Goal: Entertainment & Leisure: Browse casually

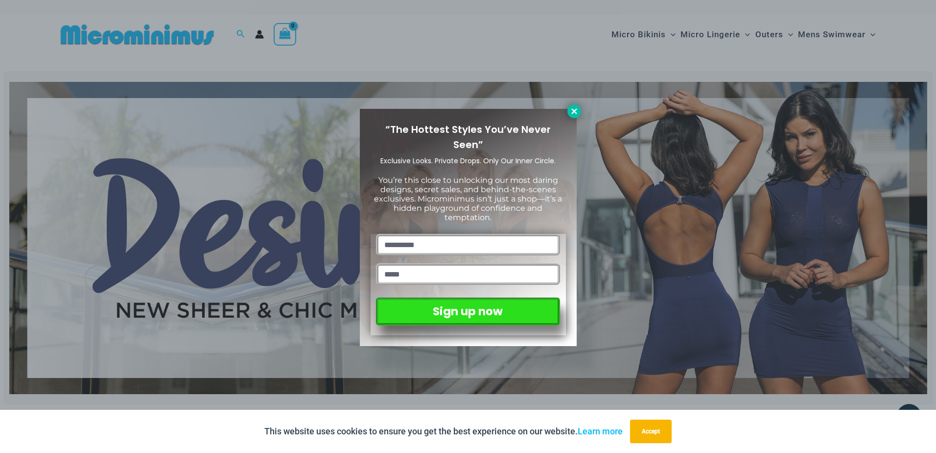
click at [572, 111] on icon at bounding box center [574, 111] width 9 height 9
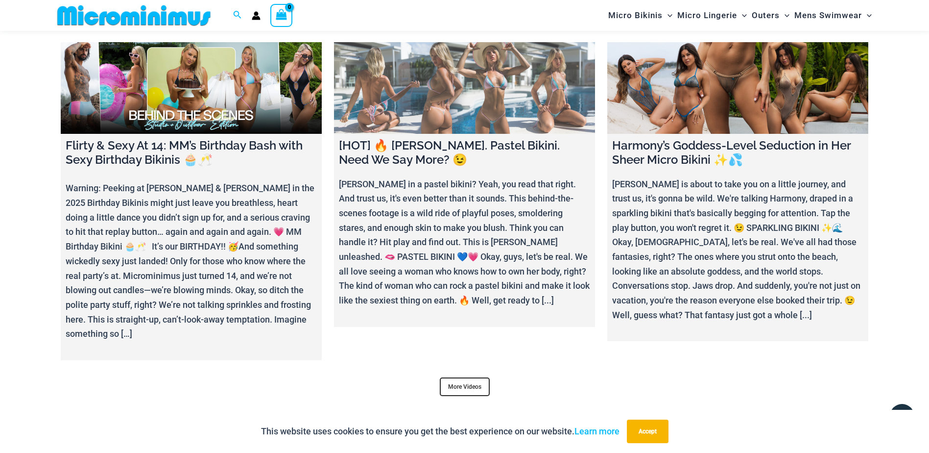
scroll to position [3904, 0]
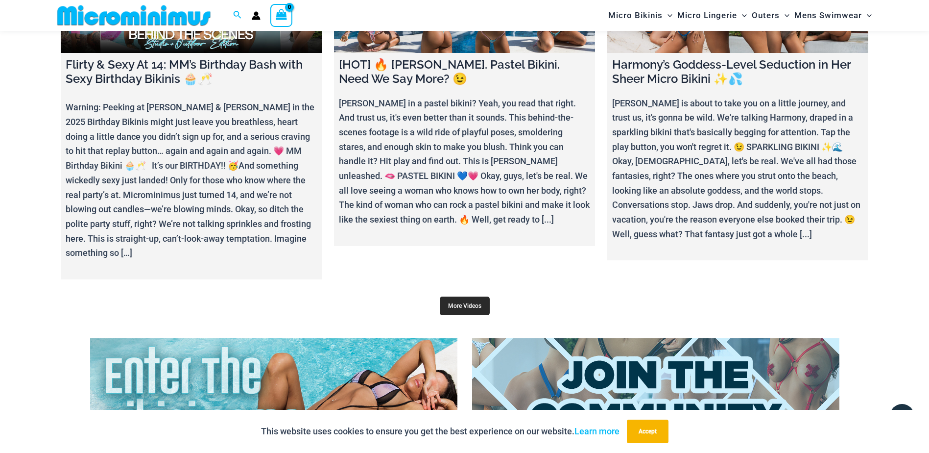
click at [478, 296] on link "More Videos" at bounding box center [465, 305] width 50 height 19
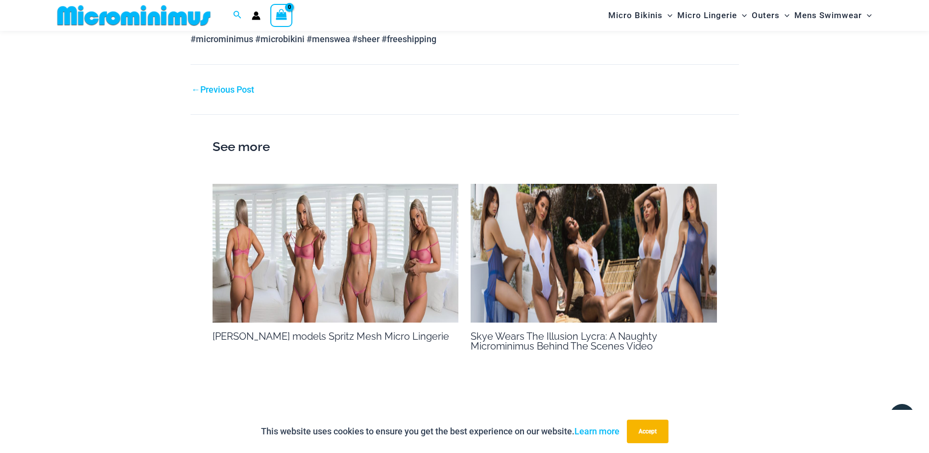
scroll to position [1265, 0]
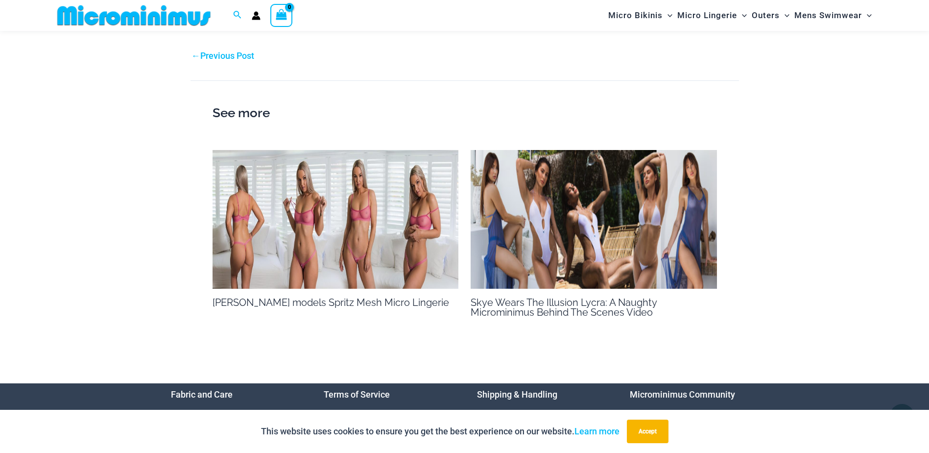
click at [352, 213] on img at bounding box center [336, 219] width 246 height 139
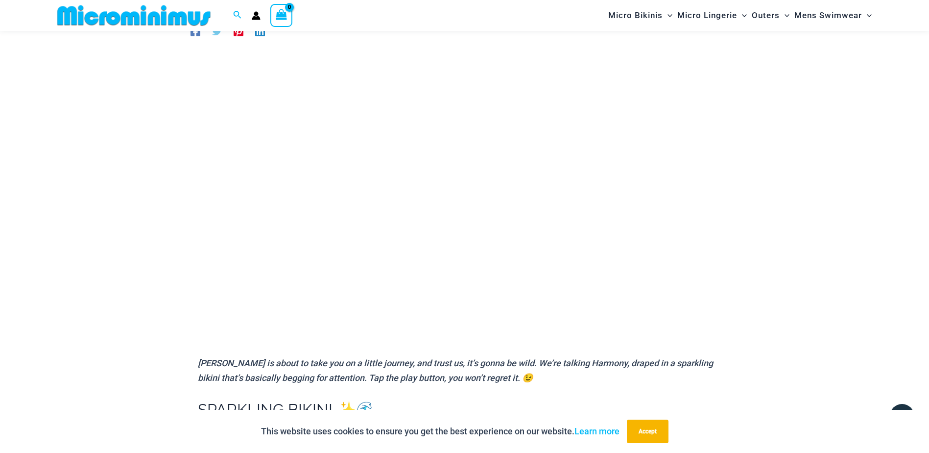
scroll to position [90, 0]
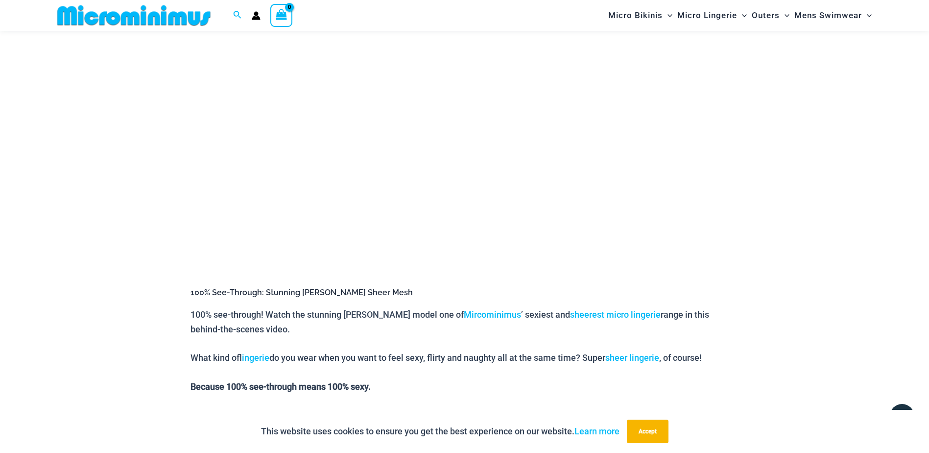
scroll to position [140, 0]
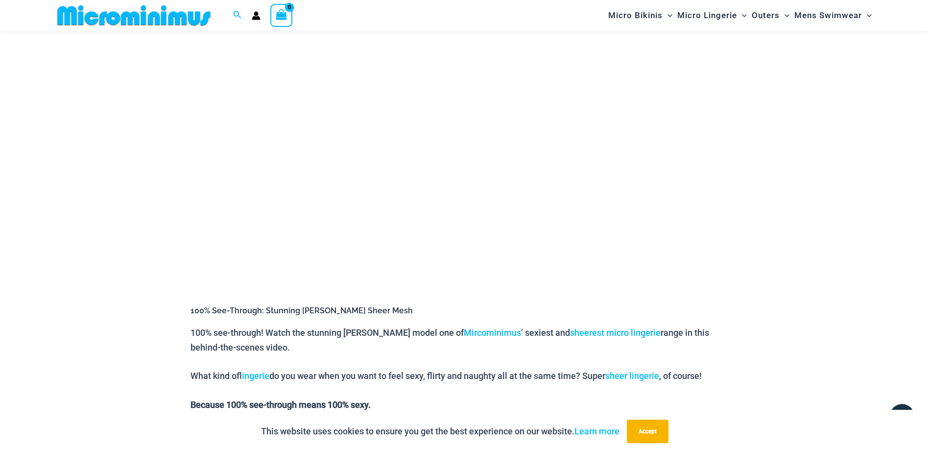
click at [766, 222] on div "[PERSON_NAME] models Spritz Mesh Micro Lingerie By otoadmin / [DATE] 100% See-T…" at bounding box center [464, 423] width 929 height 1034
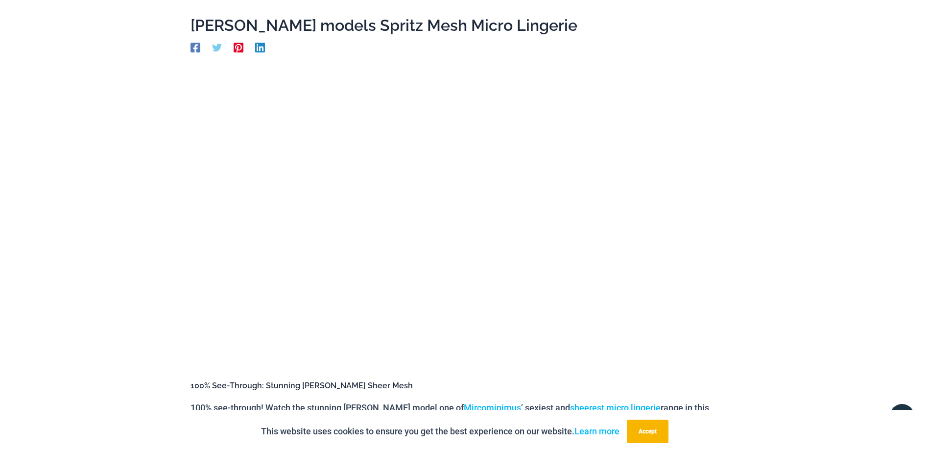
scroll to position [0, 0]
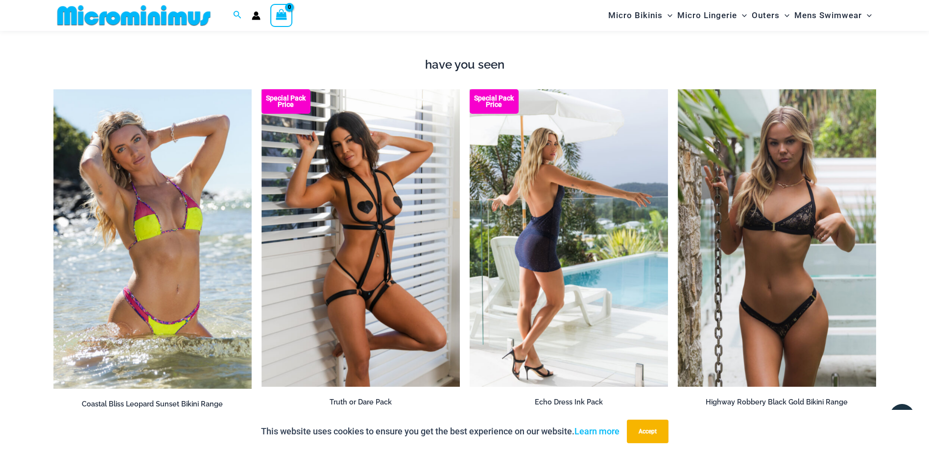
scroll to position [1413, 0]
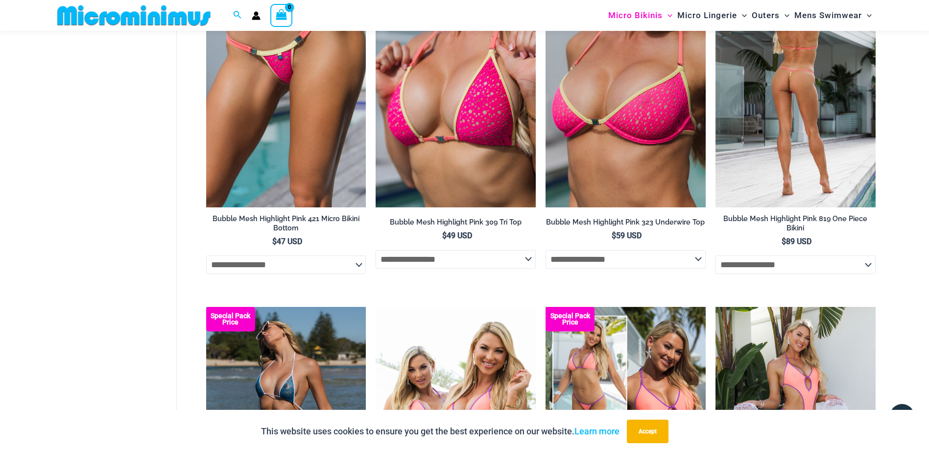
scroll to position [1662, 0]
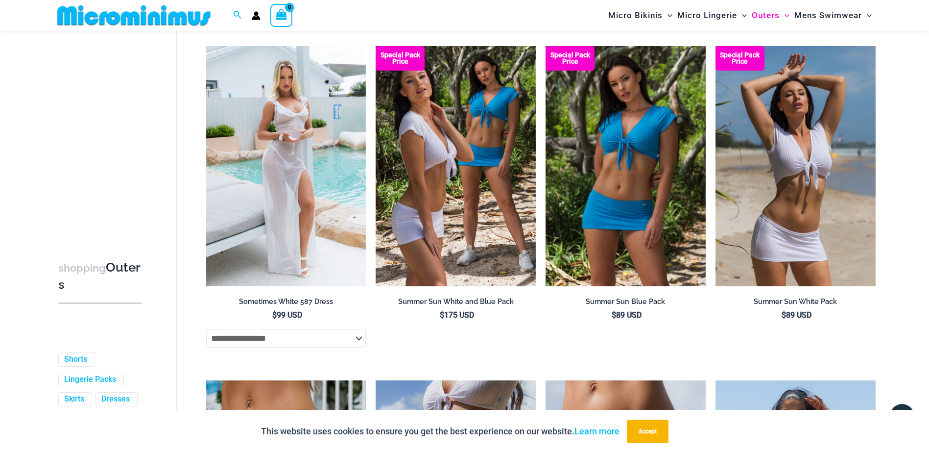
scroll to position [2147, 0]
